Goal: Transaction & Acquisition: Download file/media

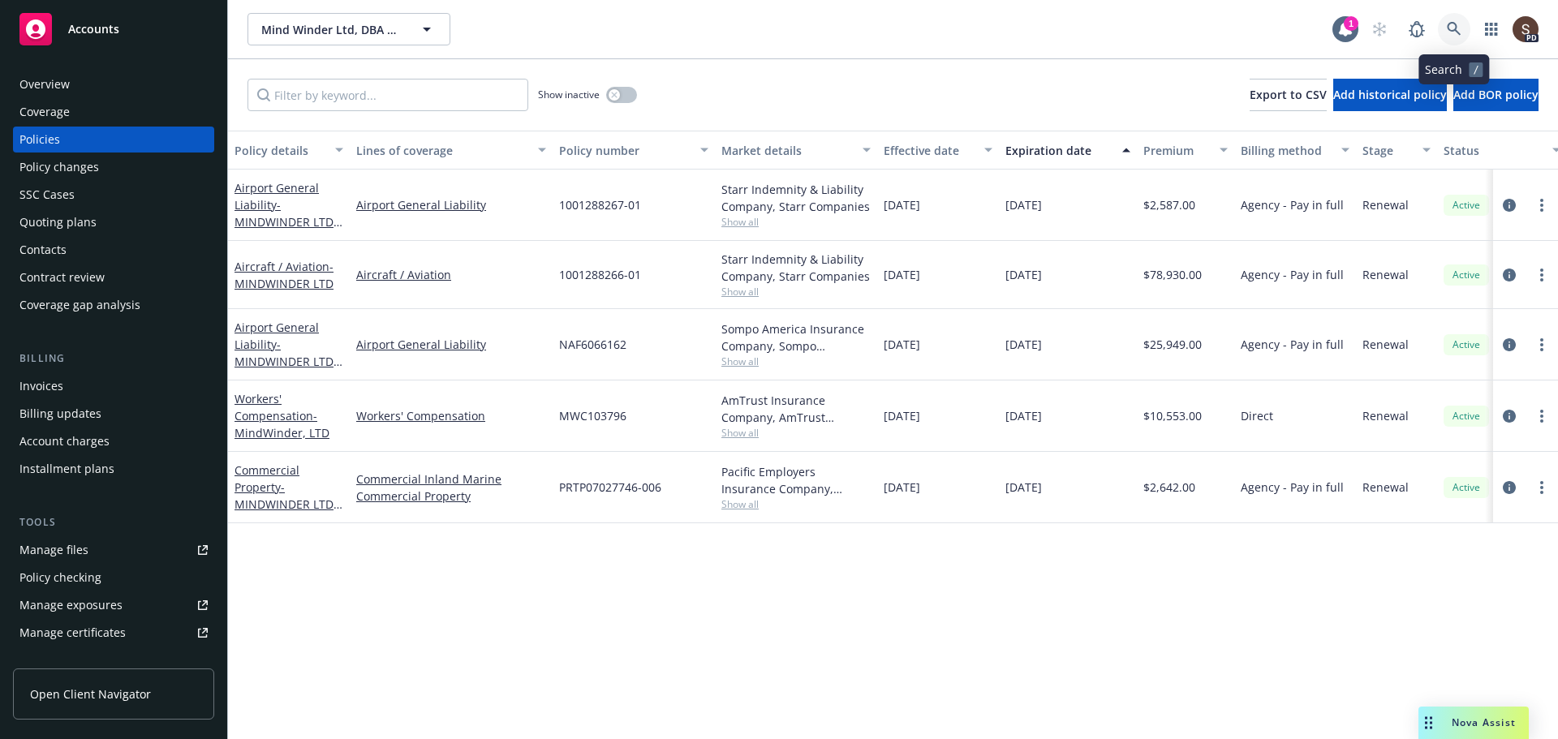
click at [1444, 28] on link at bounding box center [1454, 29] width 32 height 32
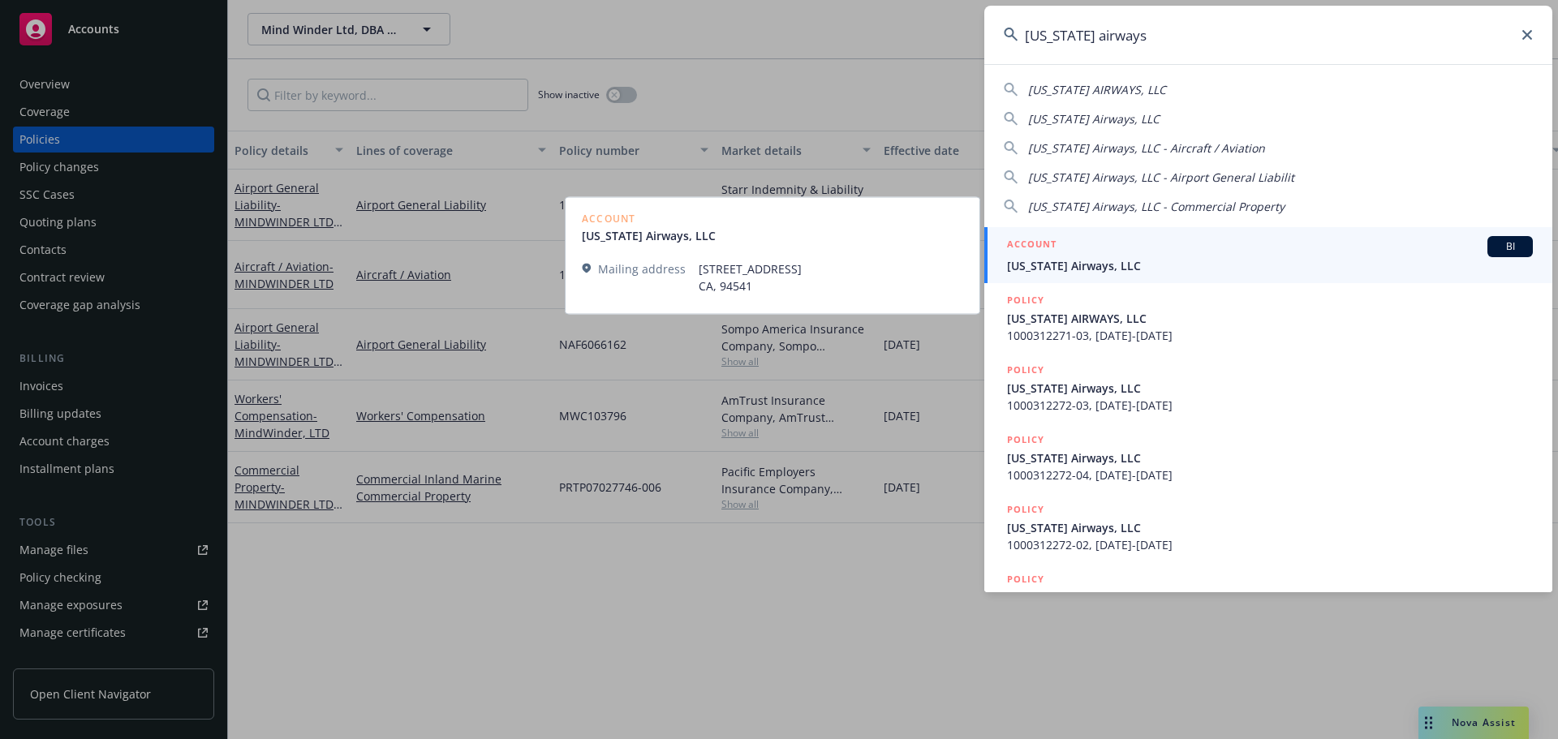
type input "[US_STATE] airways"
click at [1122, 261] on span "[US_STATE] Airways, LLC" at bounding box center [1270, 265] width 526 height 17
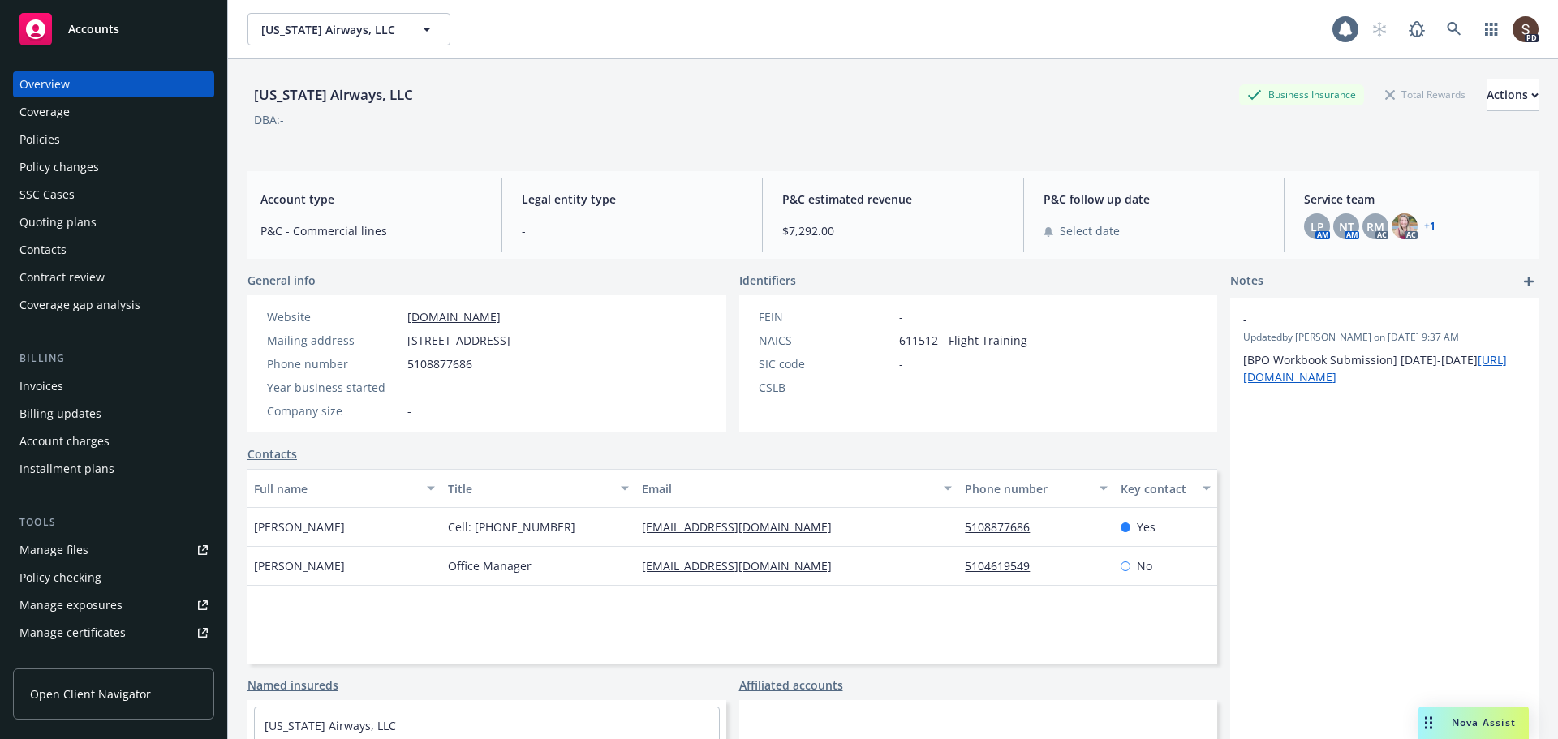
click at [55, 555] on div "Manage files" at bounding box center [53, 550] width 69 height 26
click at [67, 394] on div "Invoices" at bounding box center [113, 386] width 188 height 26
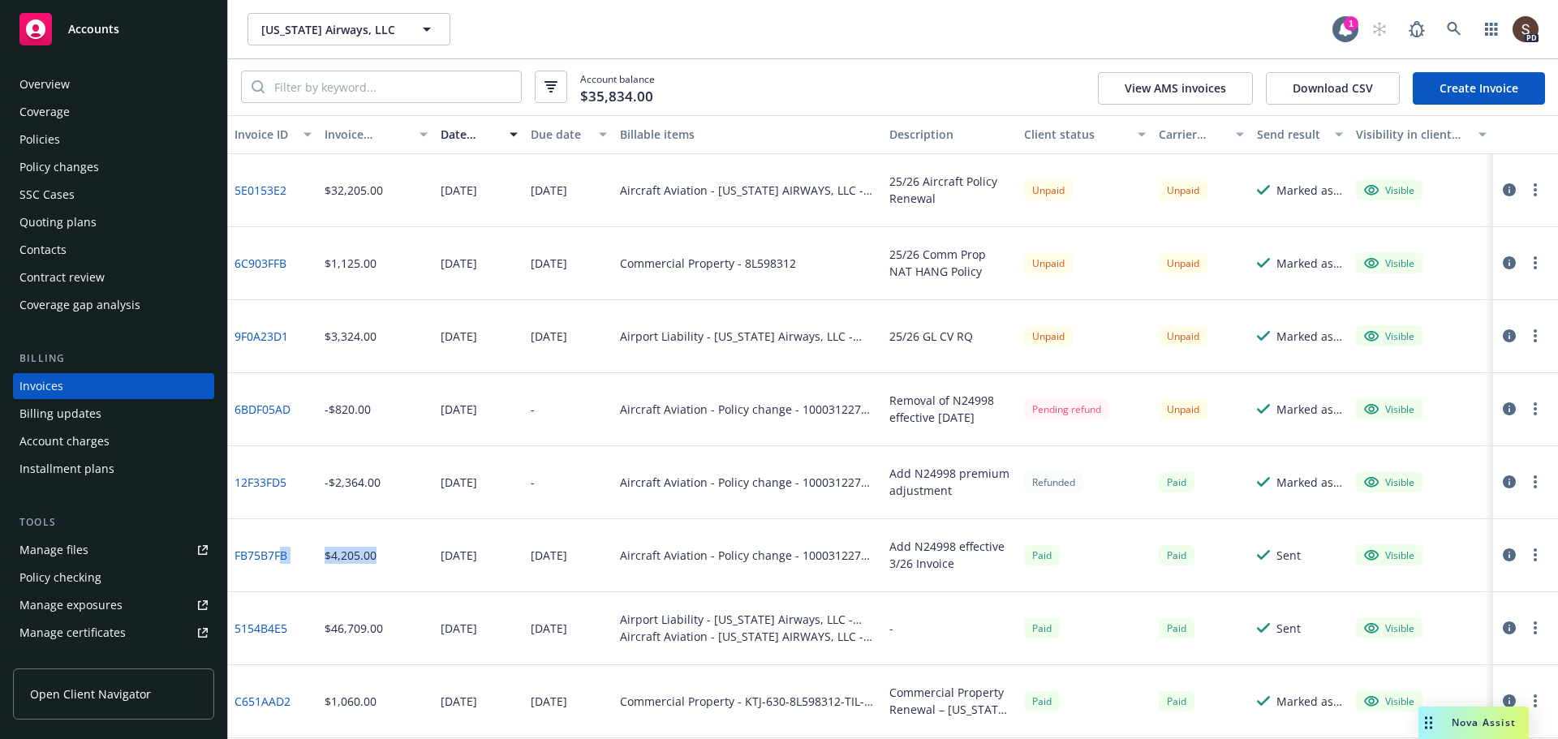
drag, startPoint x: 369, startPoint y: 532, endPoint x: 283, endPoint y: 558, distance: 90.1
click at [283, 558] on div "FB75B7FB $4,205.00 04/17/2025 04/24/2025 Aircraft Aviation - Policy change - 10…" at bounding box center [893, 555] width 1330 height 73
drag, startPoint x: 389, startPoint y: 473, endPoint x: 312, endPoint y: 482, distance: 76.8
click at [312, 482] on div "12F33FD5 -$2,364.00 05/09/2025 - Aircraft Aviation - Policy change - 1000312271…" at bounding box center [893, 482] width 1330 height 73
click at [1290, 84] on button "Download CSV" at bounding box center [1333, 88] width 134 height 32
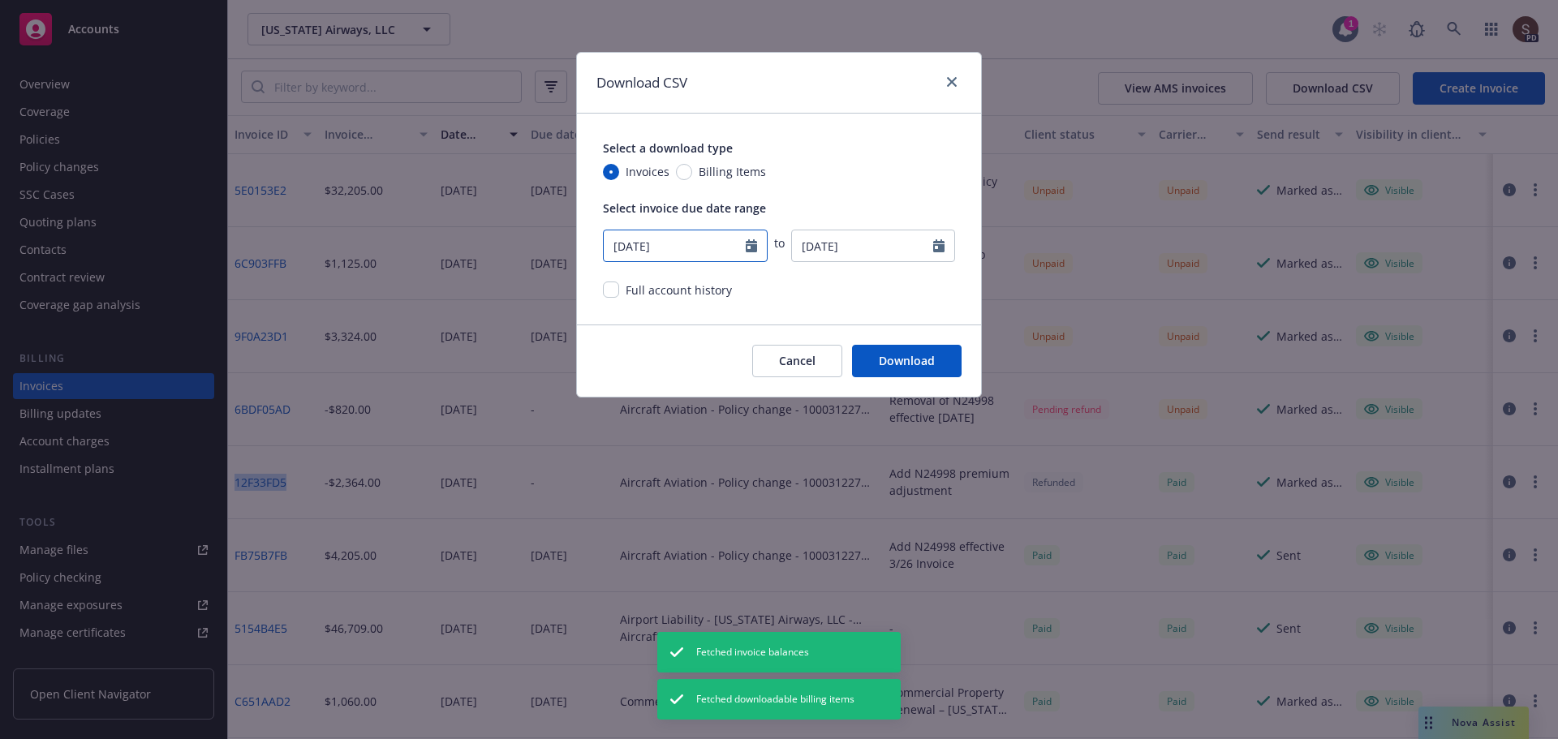
click at [749, 251] on icon "Calendar" at bounding box center [751, 245] width 11 height 13
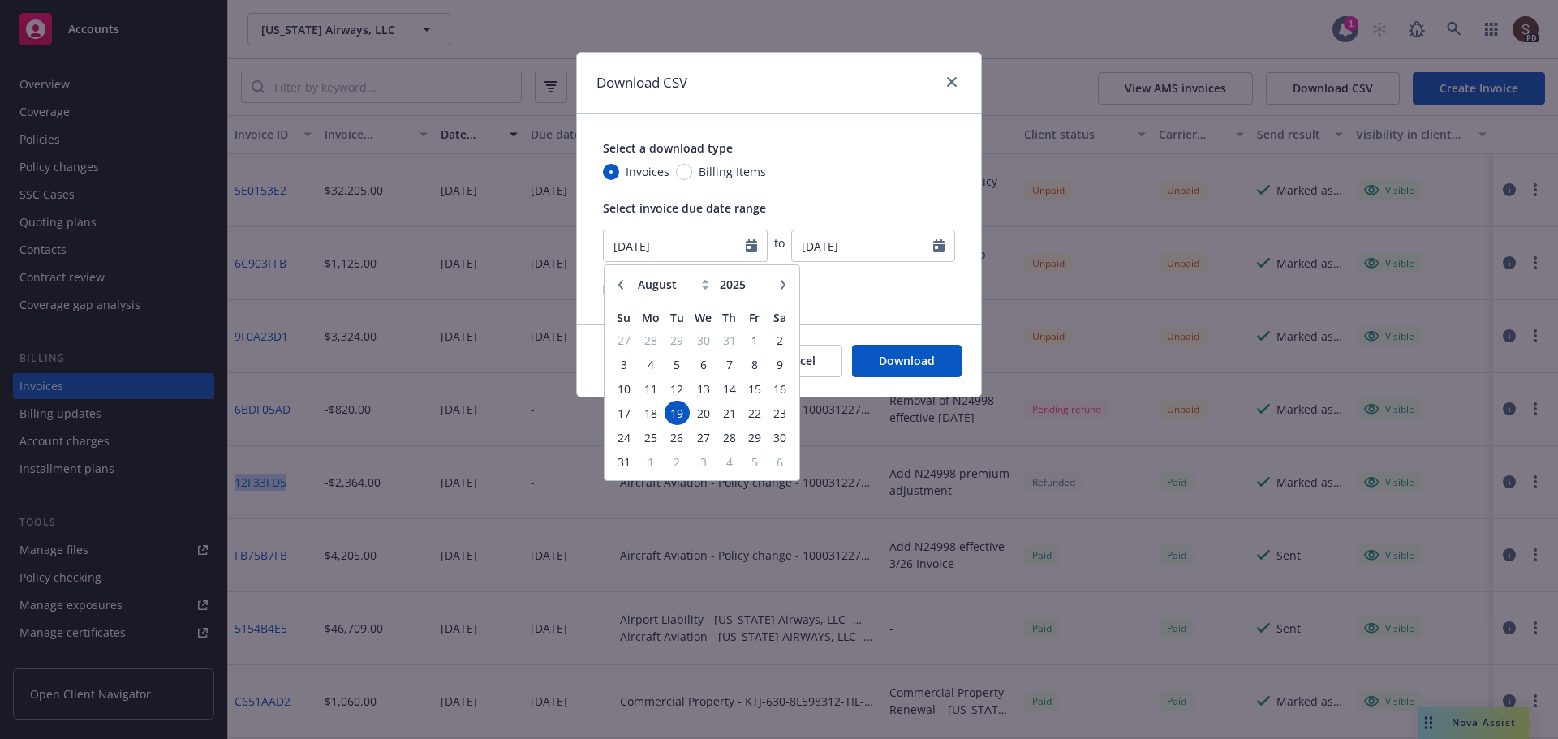
click at [618, 280] on icon "button" at bounding box center [621, 285] width 10 height 10
click at [618, 281] on icon "button" at bounding box center [621, 285] width 10 height 10
select select "4"
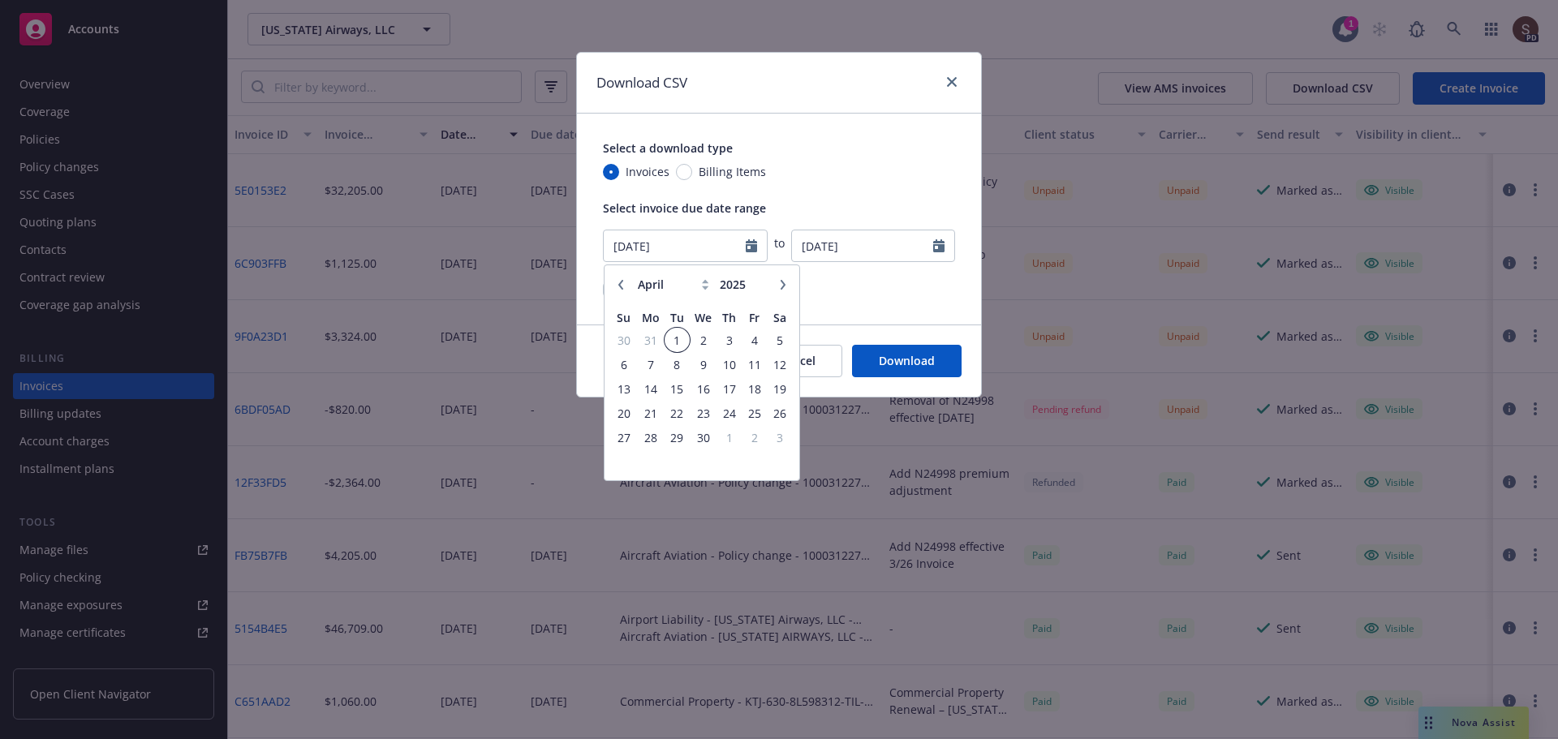
click at [674, 339] on span "1" at bounding box center [677, 340] width 22 height 20
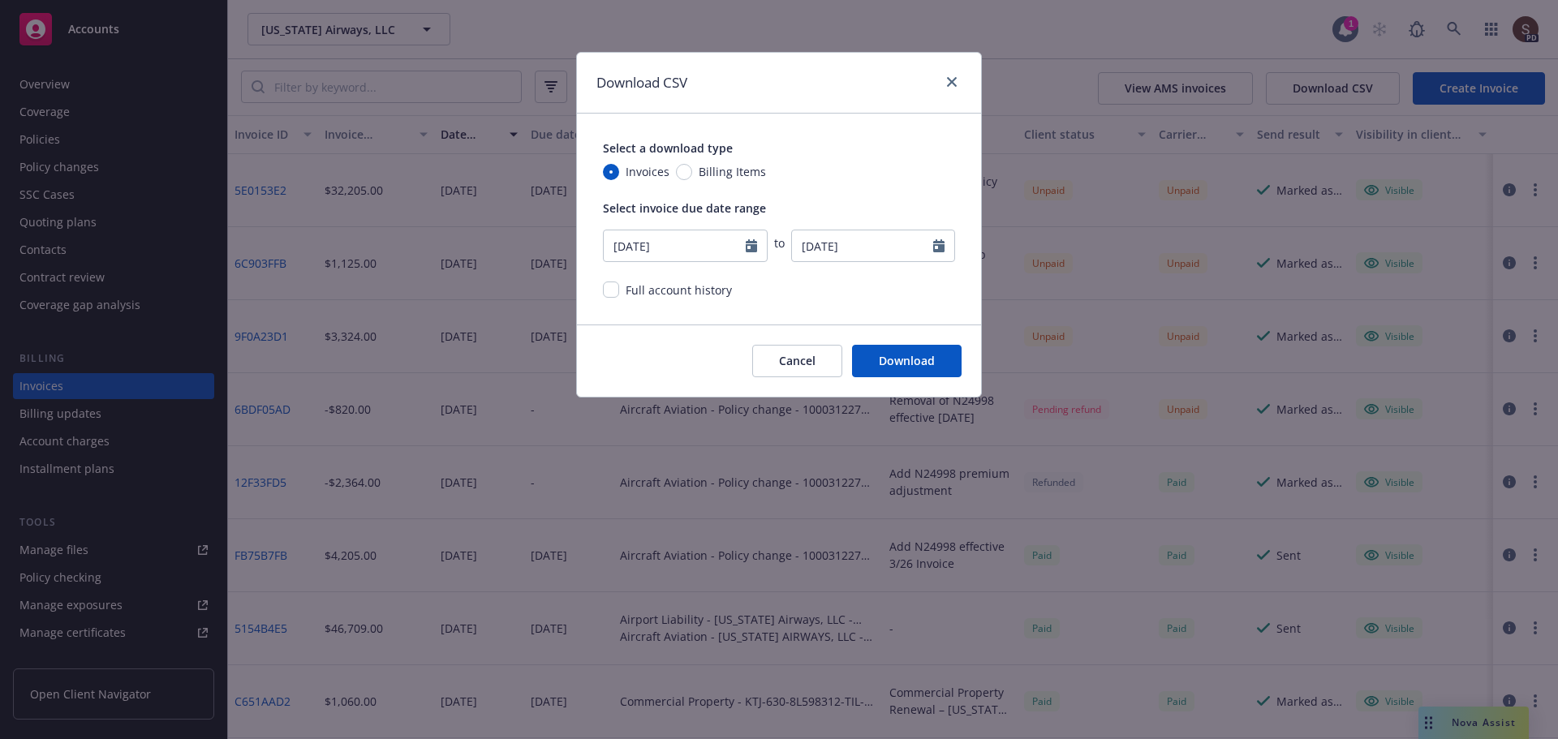
type input "04/01/2025"
click at [889, 366] on button "Download" at bounding box center [907, 361] width 110 height 32
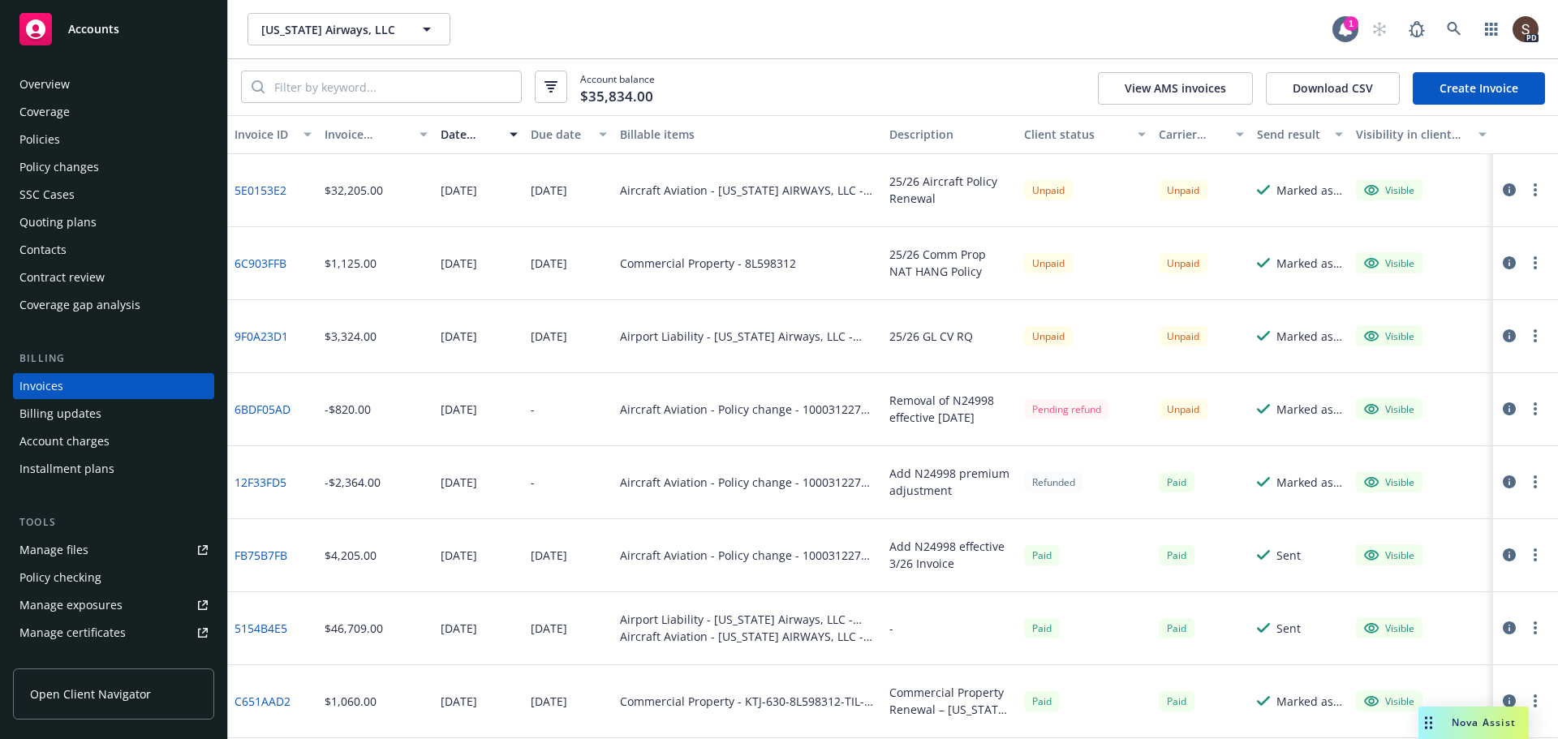
click at [1444, 196] on div "Visible" at bounding box center [1421, 190] width 144 height 73
click at [1167, 476] on div "Paid" at bounding box center [1177, 482] width 36 height 20
click at [1503, 476] on icon "button" at bounding box center [1509, 482] width 13 height 13
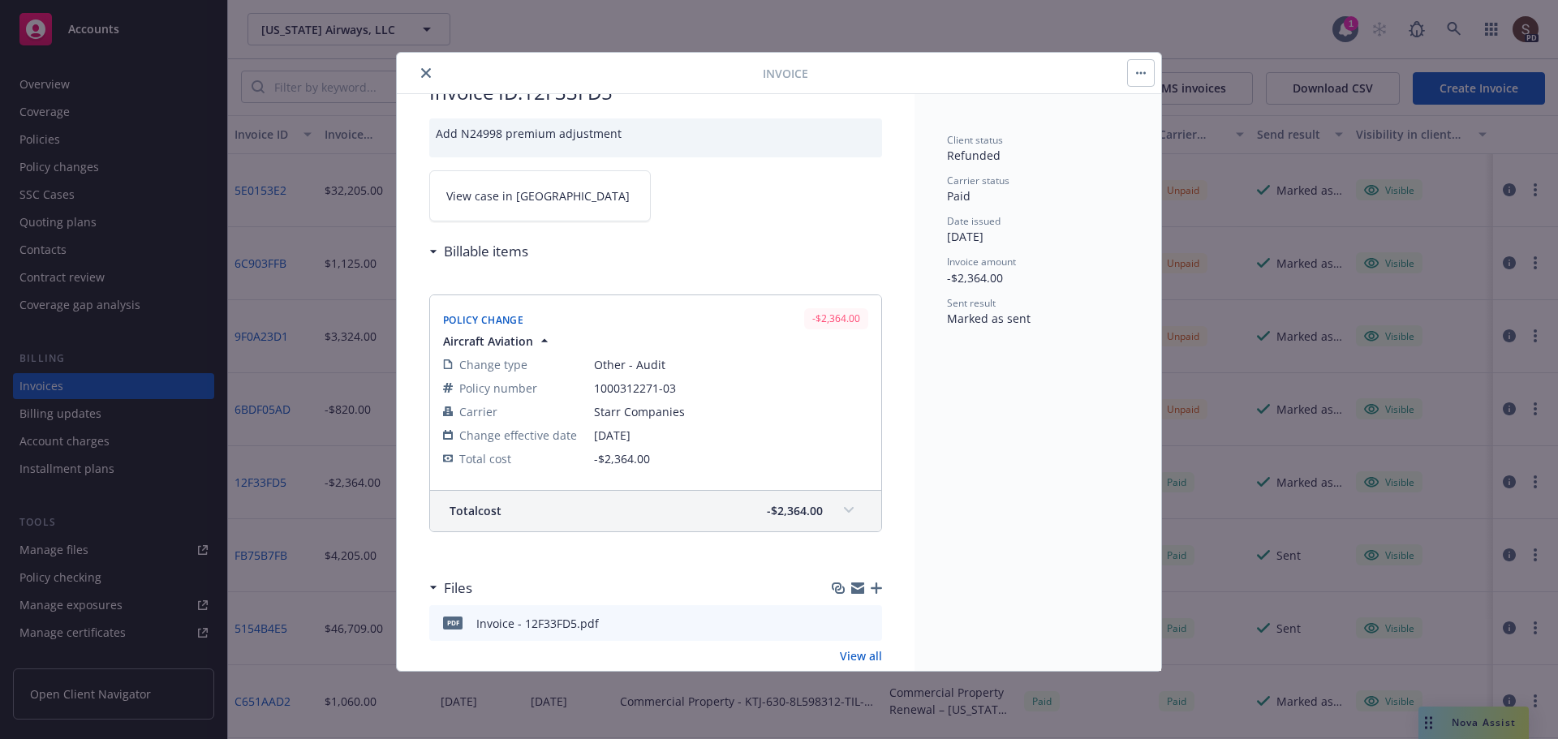
scroll to position [86, 0]
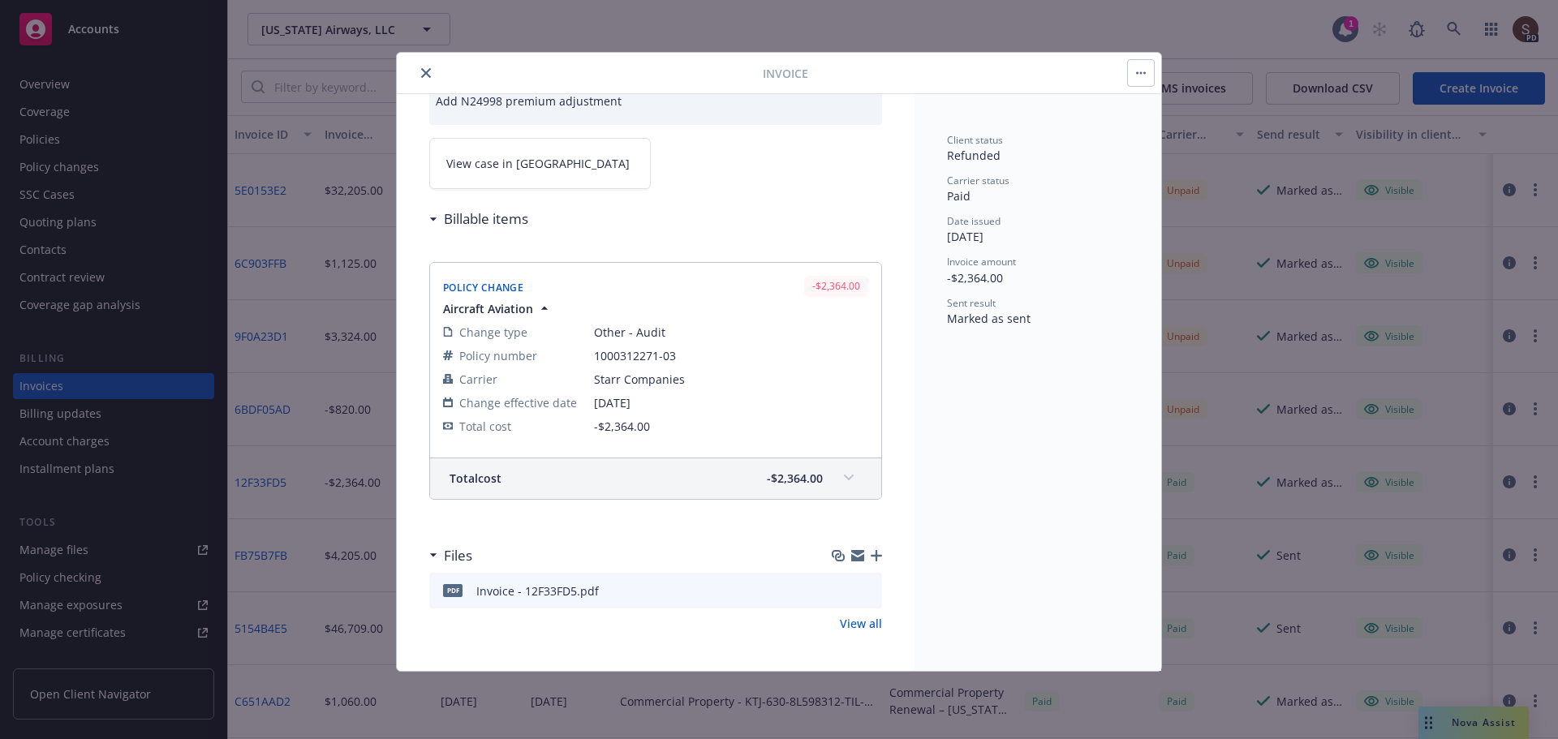
click at [858, 625] on link "View all" at bounding box center [861, 623] width 42 height 17
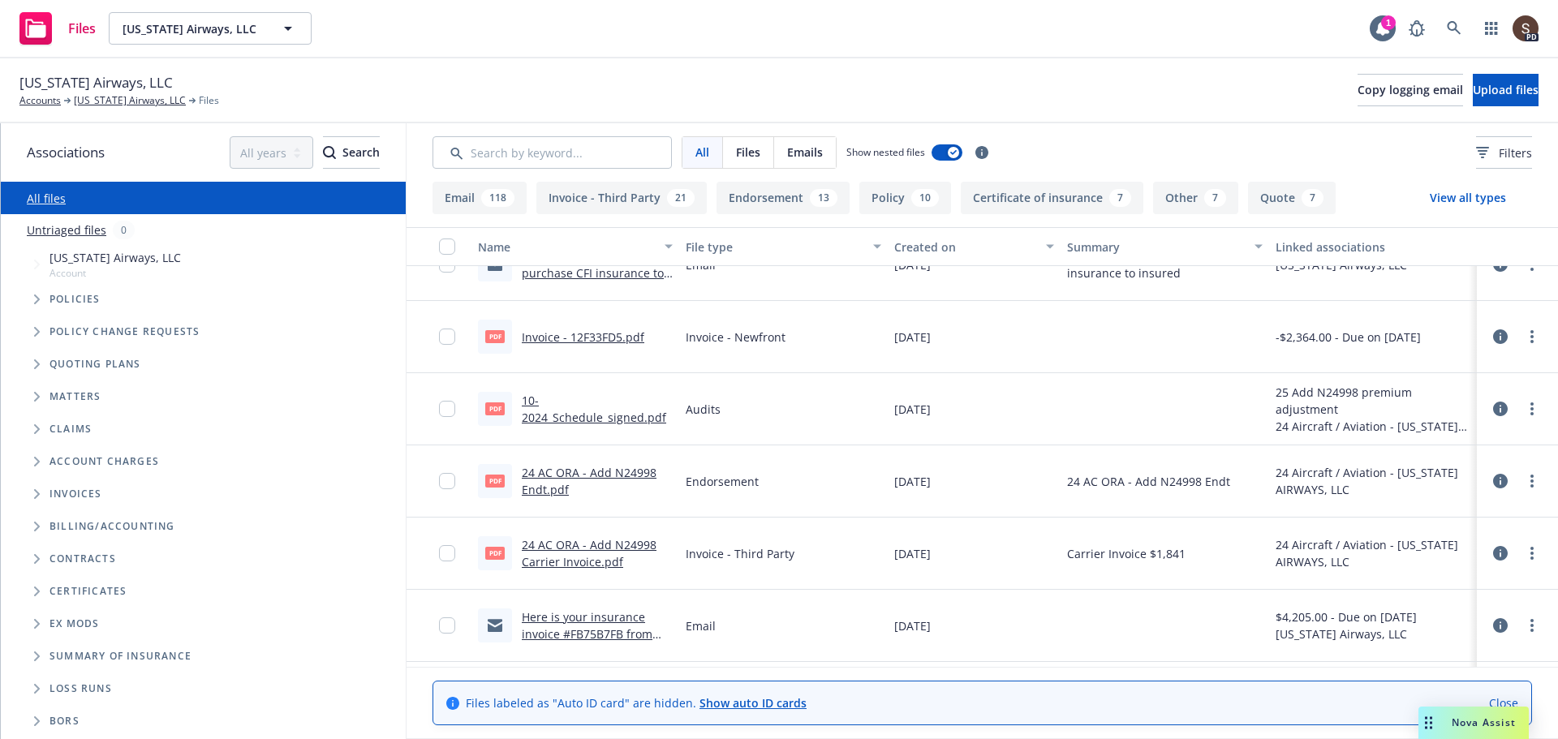
scroll to position [2110, 0]
click at [635, 470] on link "24 AC ORA - Add N24998 Endt.pdf" at bounding box center [589, 480] width 135 height 32
click at [611, 549] on link "24 AC ORA - Add N24998 Carrier Invoice.pdf" at bounding box center [589, 552] width 135 height 32
click at [143, 95] on link "[US_STATE] Airways, LLC" at bounding box center [130, 100] width 112 height 15
